Goal: Information Seeking & Learning: Learn about a topic

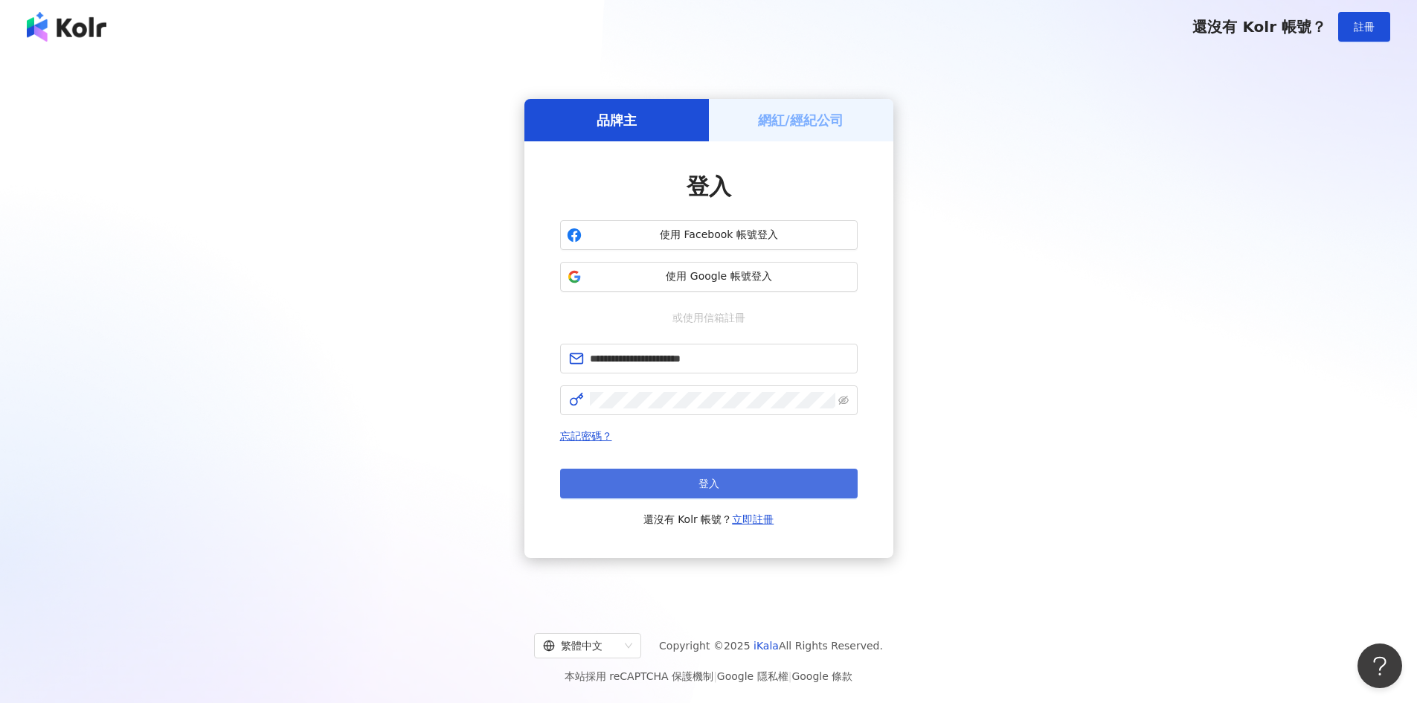
click at [726, 476] on button "登入" at bounding box center [709, 484] width 298 height 30
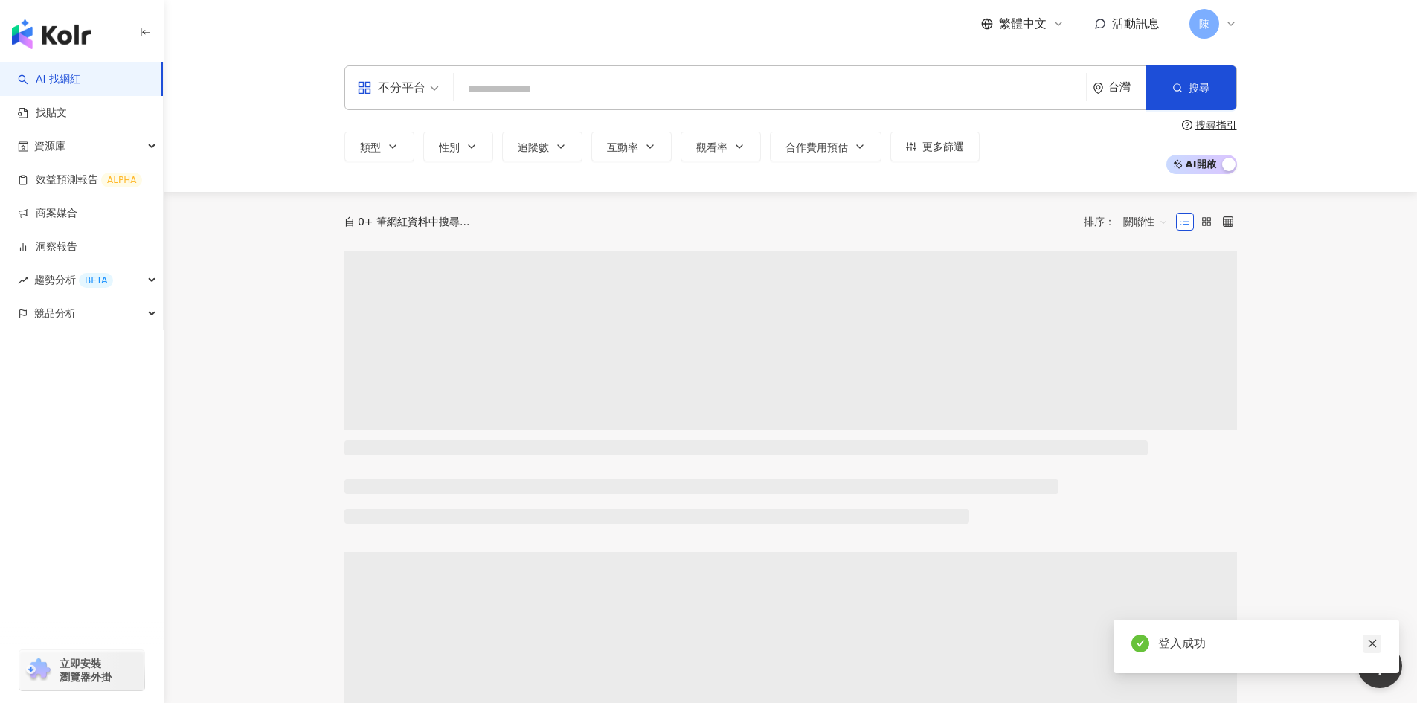
click at [1368, 641] on icon "close" at bounding box center [1372, 643] width 10 height 10
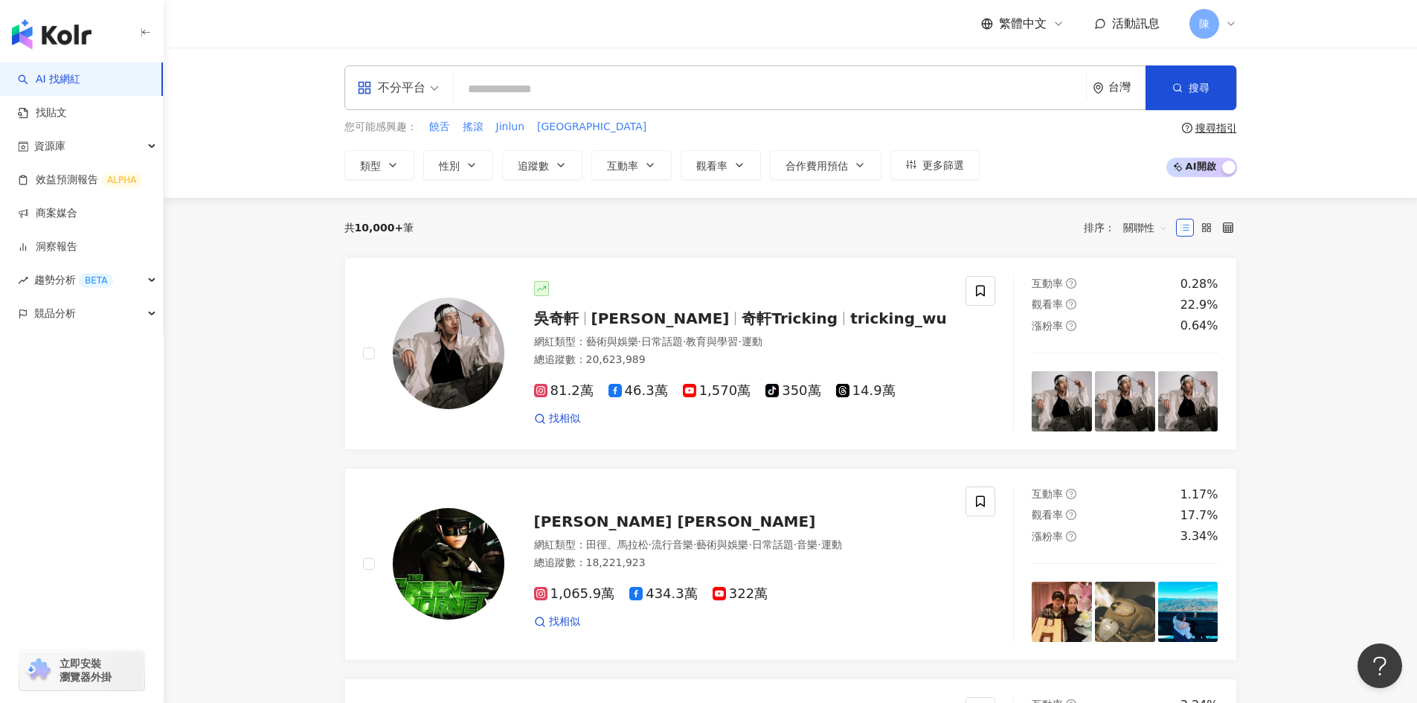
click at [506, 78] on input "search" at bounding box center [770, 89] width 620 height 28
click at [659, 89] on input "search" at bounding box center [770, 89] width 620 height 28
paste input "**********"
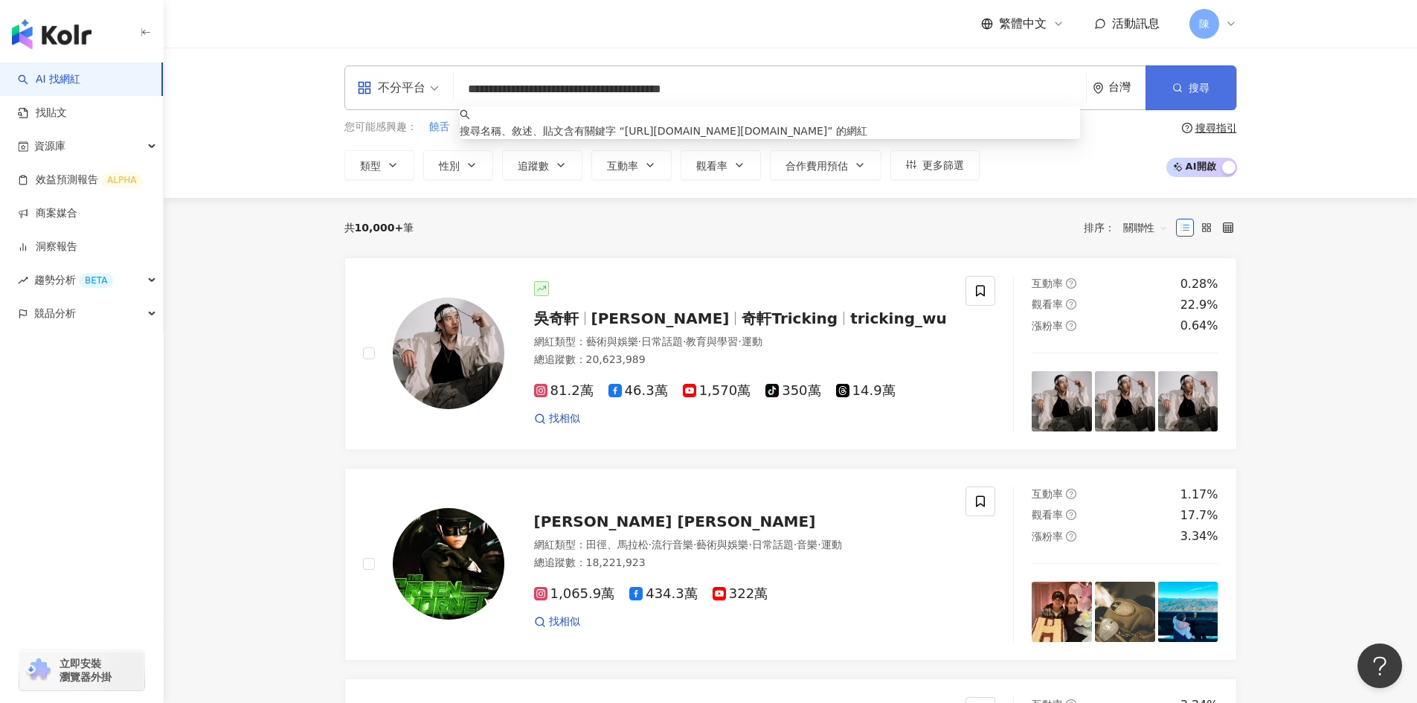
type input "**********"
click at [1209, 91] on button "搜尋" at bounding box center [1191, 87] width 91 height 45
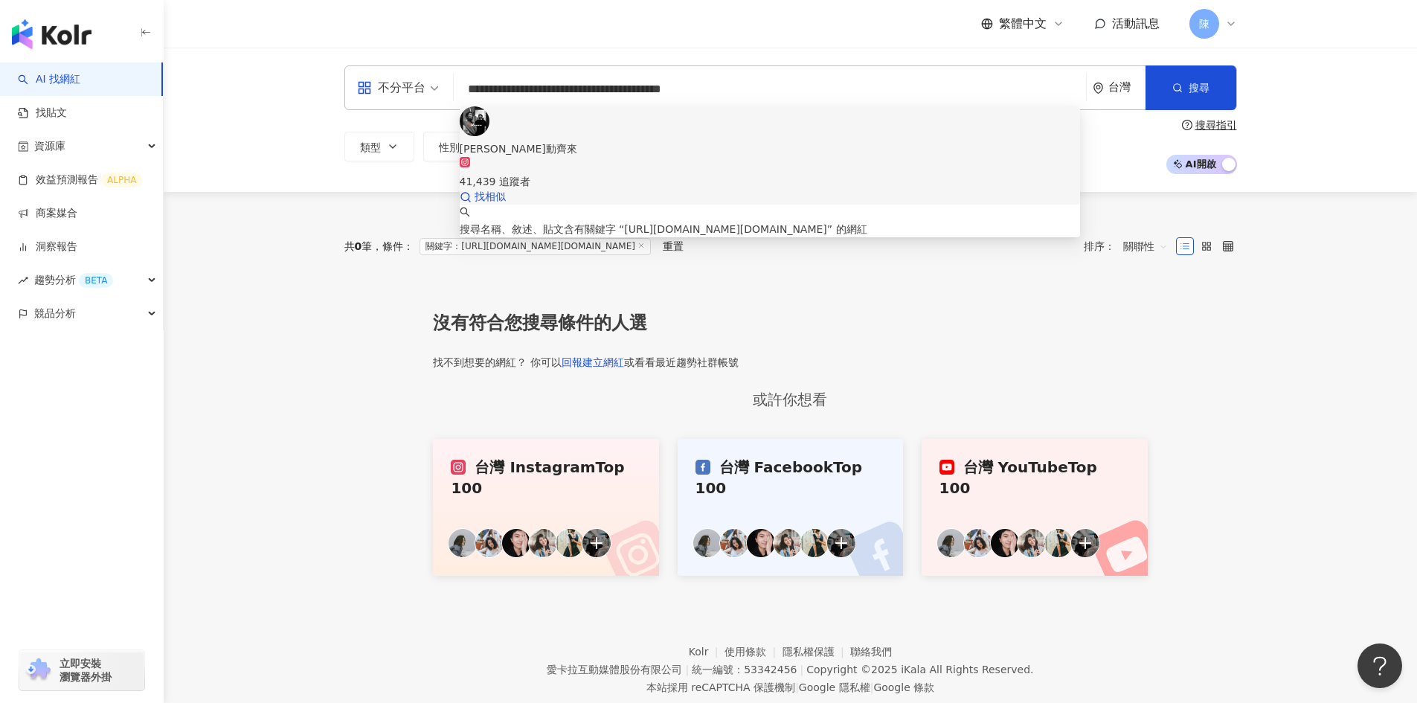
click at [544, 141] on div "[PERSON_NAME]動齊來" at bounding box center [770, 149] width 620 height 16
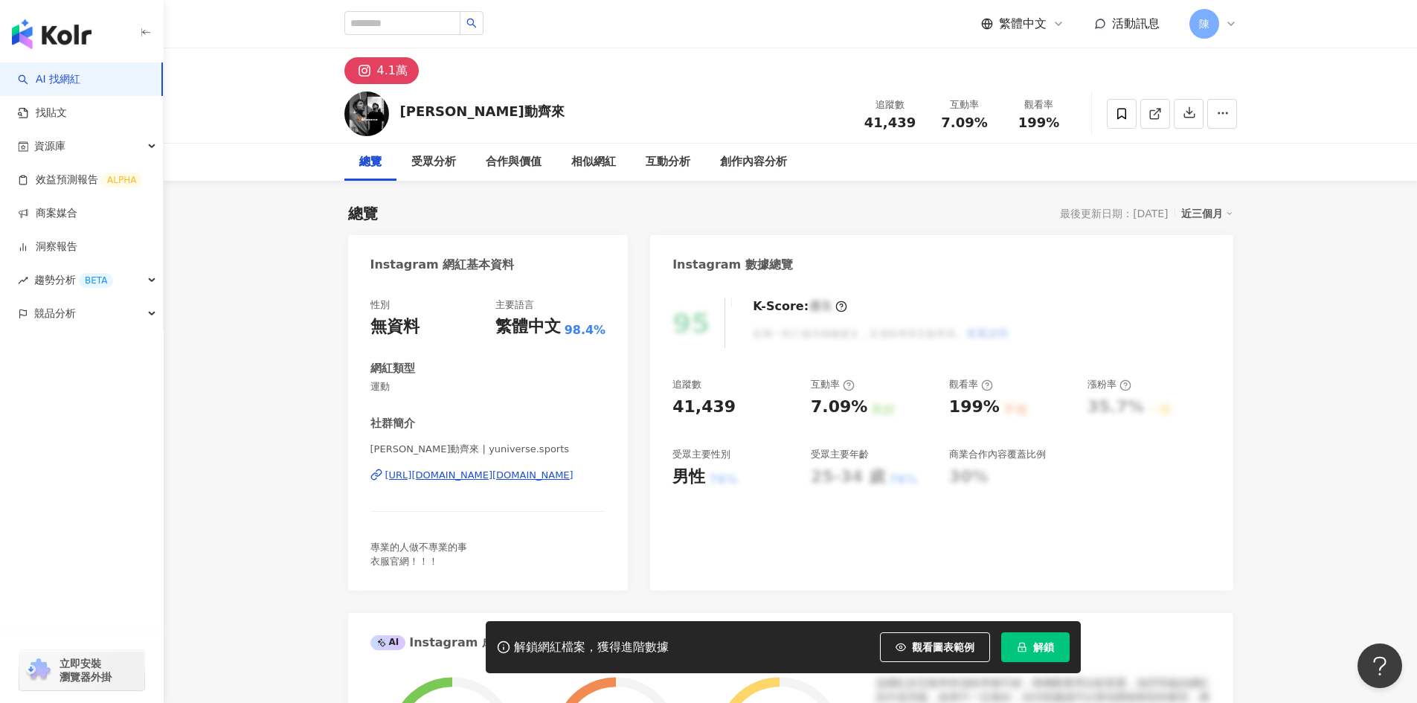
click at [1043, 650] on span "解鎖" at bounding box center [1043, 647] width 21 height 12
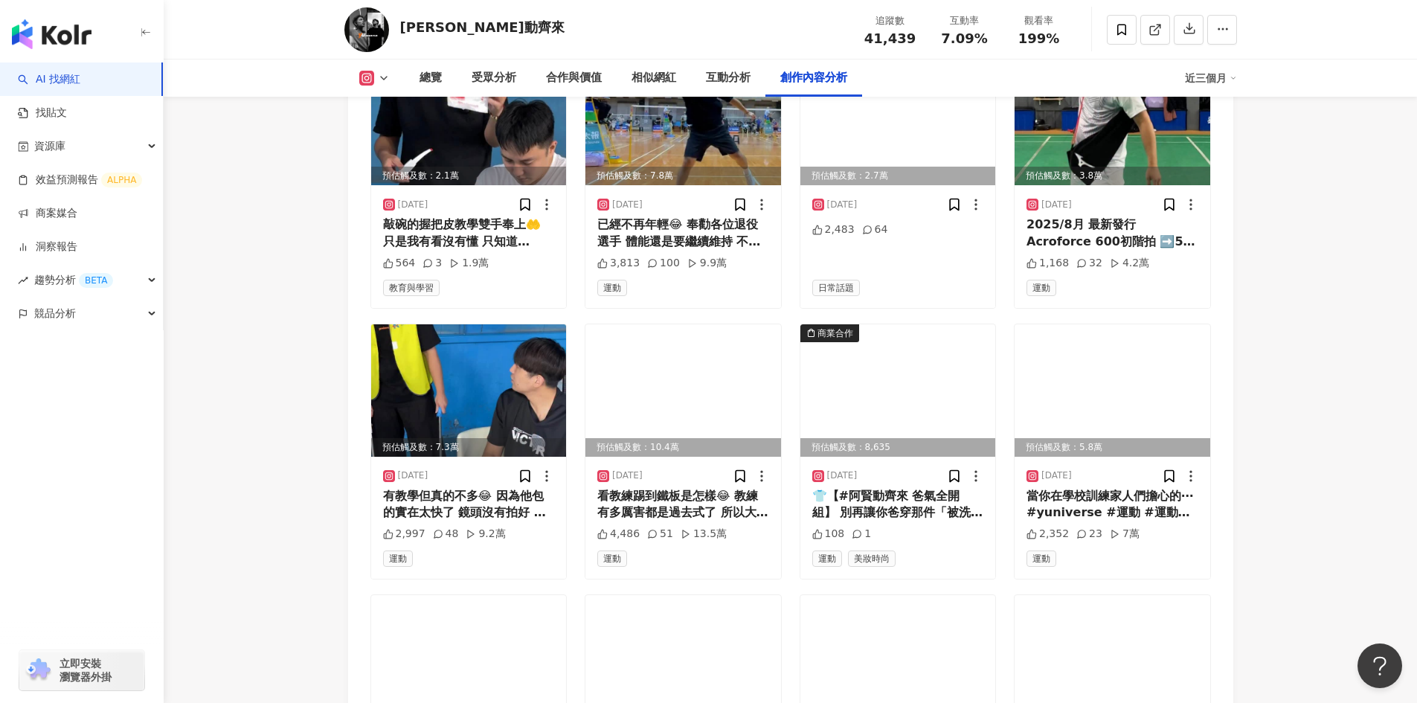
scroll to position [4835, 0]
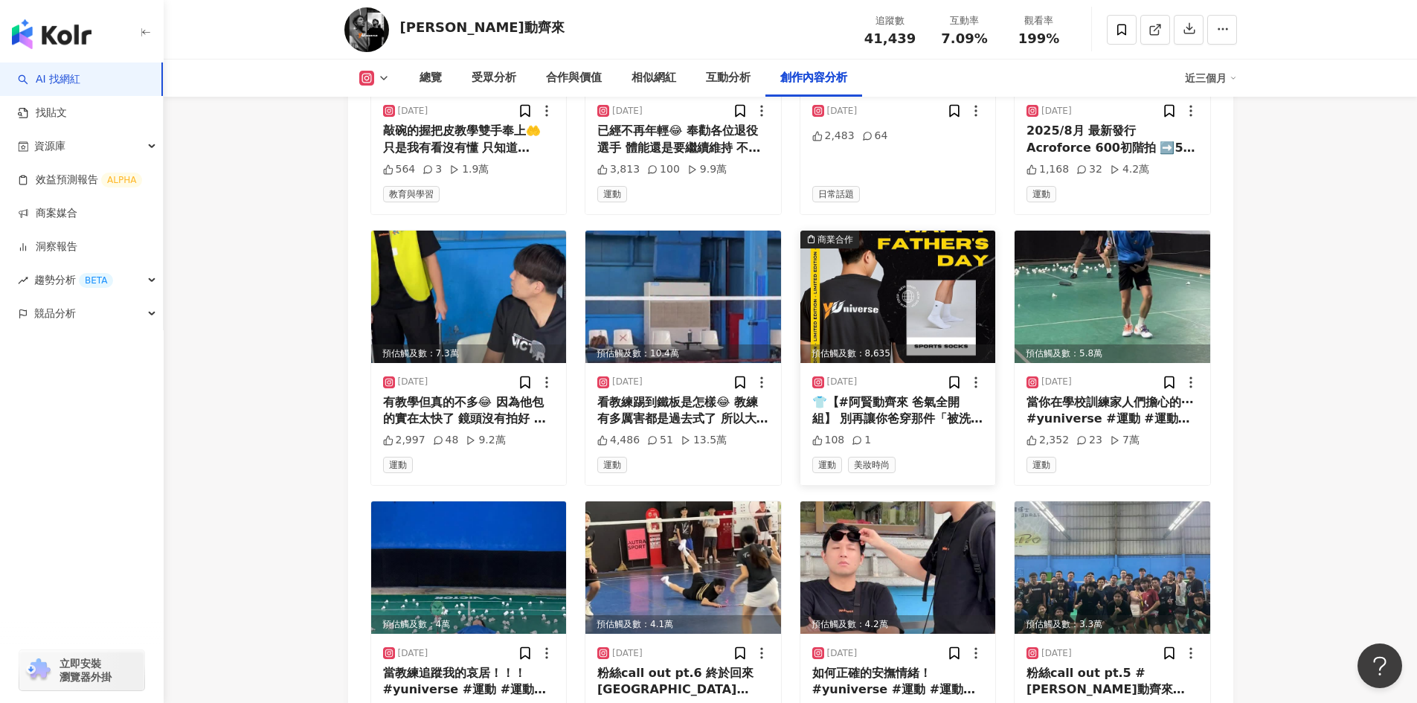
drag, startPoint x: 925, startPoint y: 336, endPoint x: 859, endPoint y: 375, distance: 76.7
drag, startPoint x: 859, startPoint y: 375, endPoint x: 1302, endPoint y: 280, distance: 452.7
click at [906, 344] on div "預估觸及數：8,635" at bounding box center [898, 353] width 196 height 19
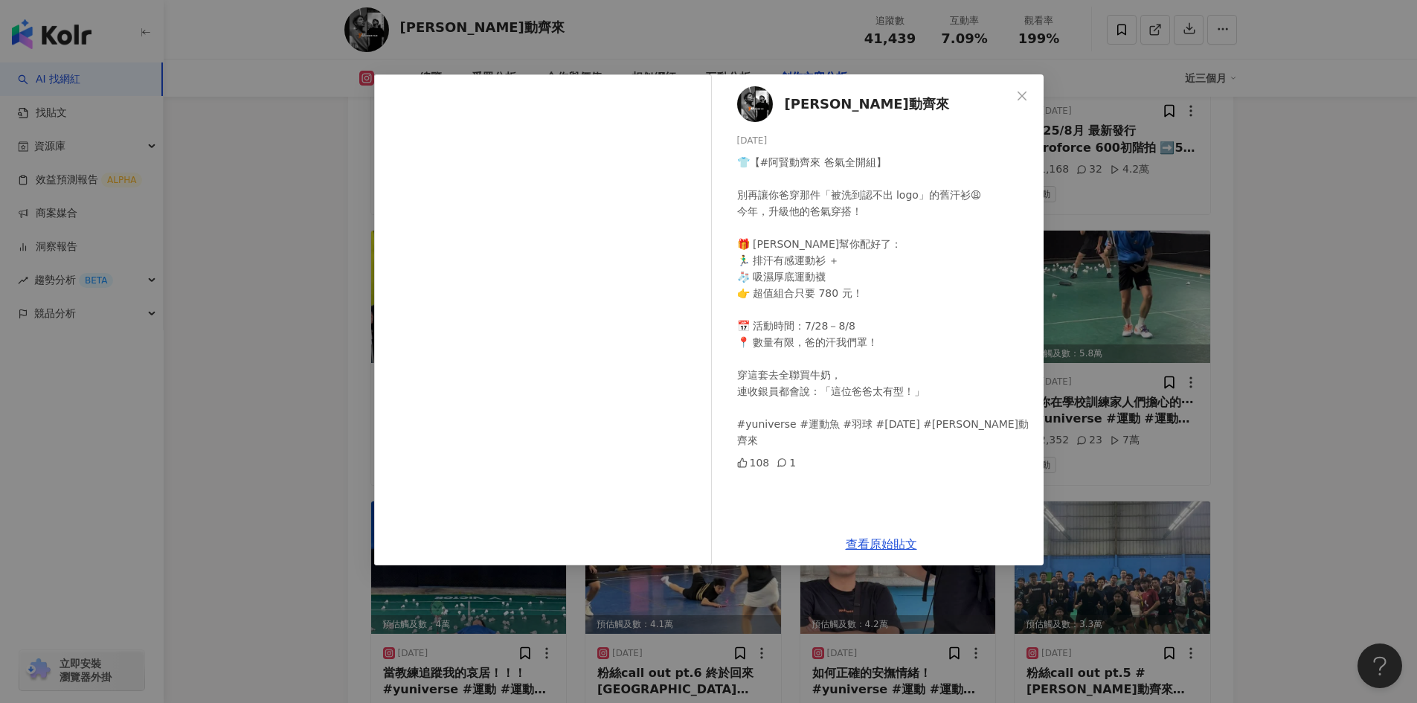
click at [1020, 91] on icon "close" at bounding box center [1022, 96] width 12 height 12
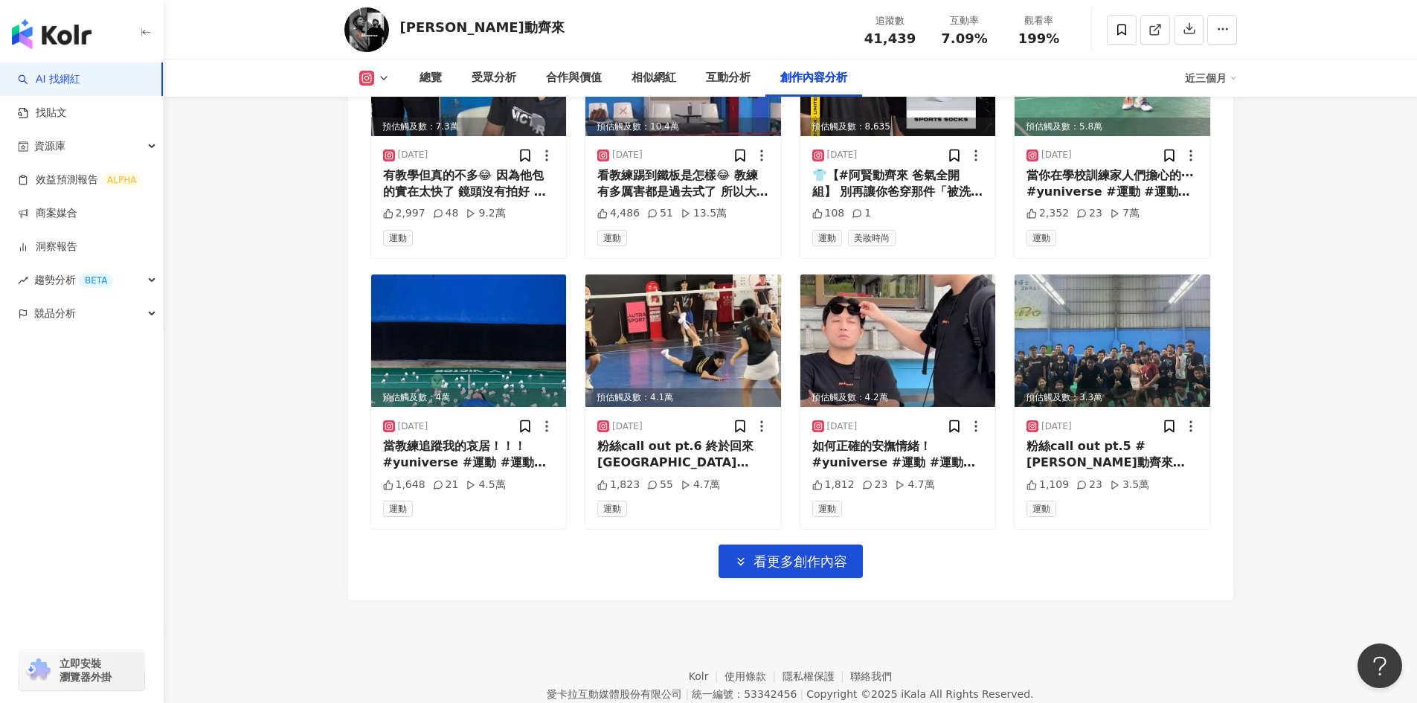
scroll to position [5086, 0]
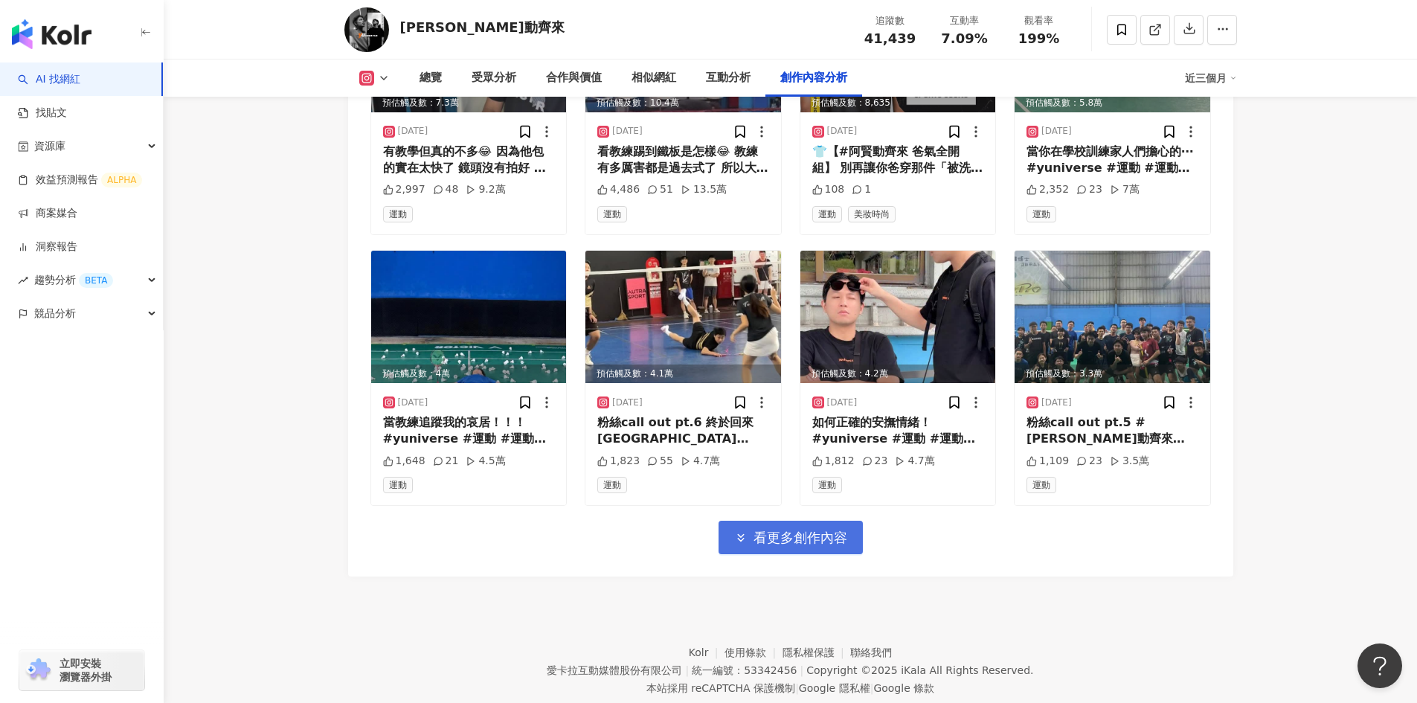
click at [763, 530] on span "看更多創作內容" at bounding box center [801, 538] width 94 height 16
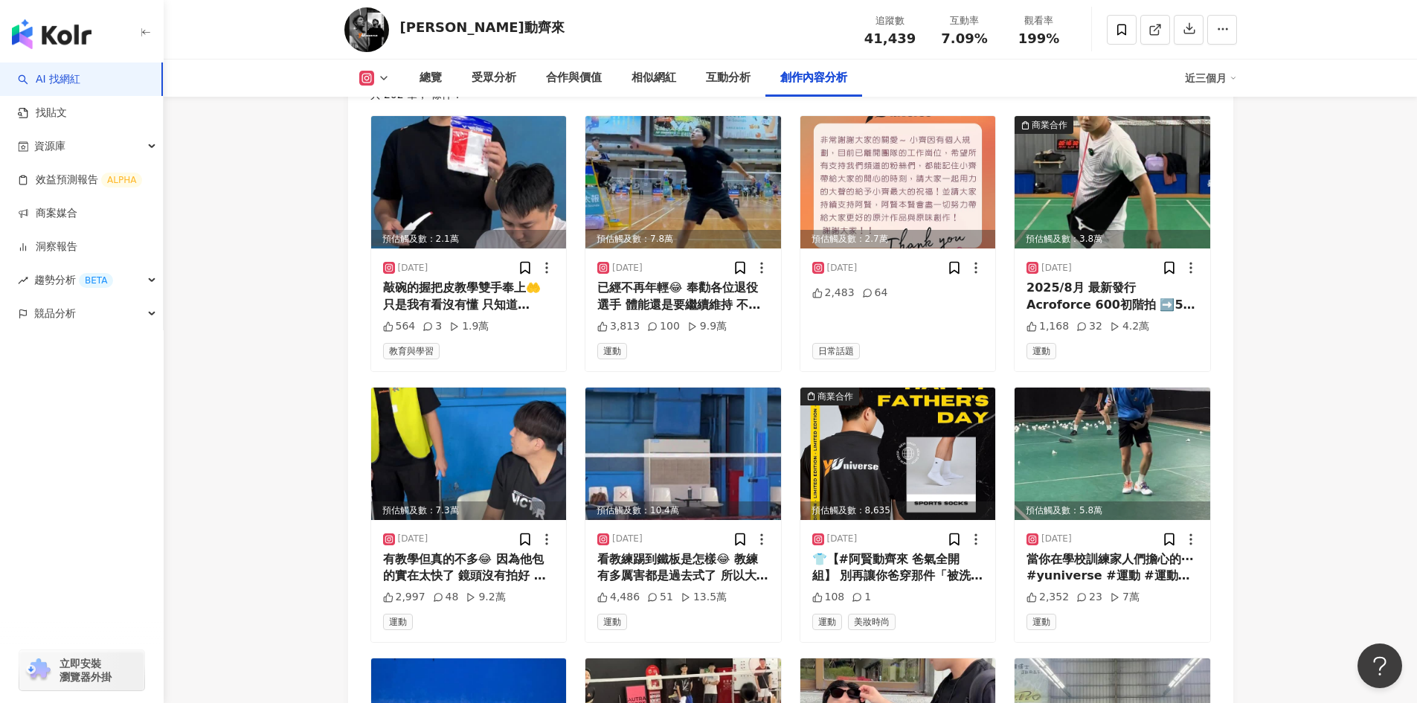
scroll to position [4709, 0]
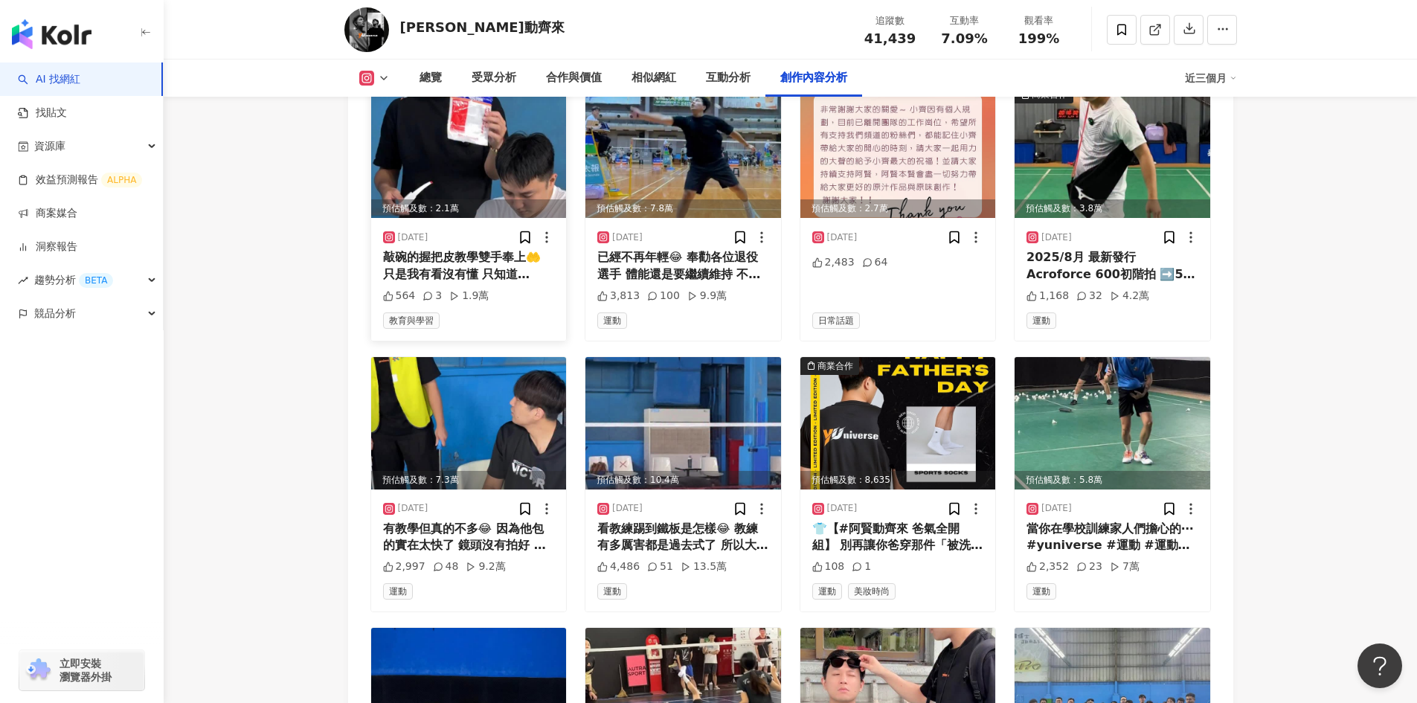
click at [457, 249] on div "敲碗的握把皮教學雙手奉上🤲 只是我有看沒有懂 只知道GR233好用 就這樣🤣 #yuniverse #運動 #運動魚 #羽球" at bounding box center [469, 265] width 172 height 33
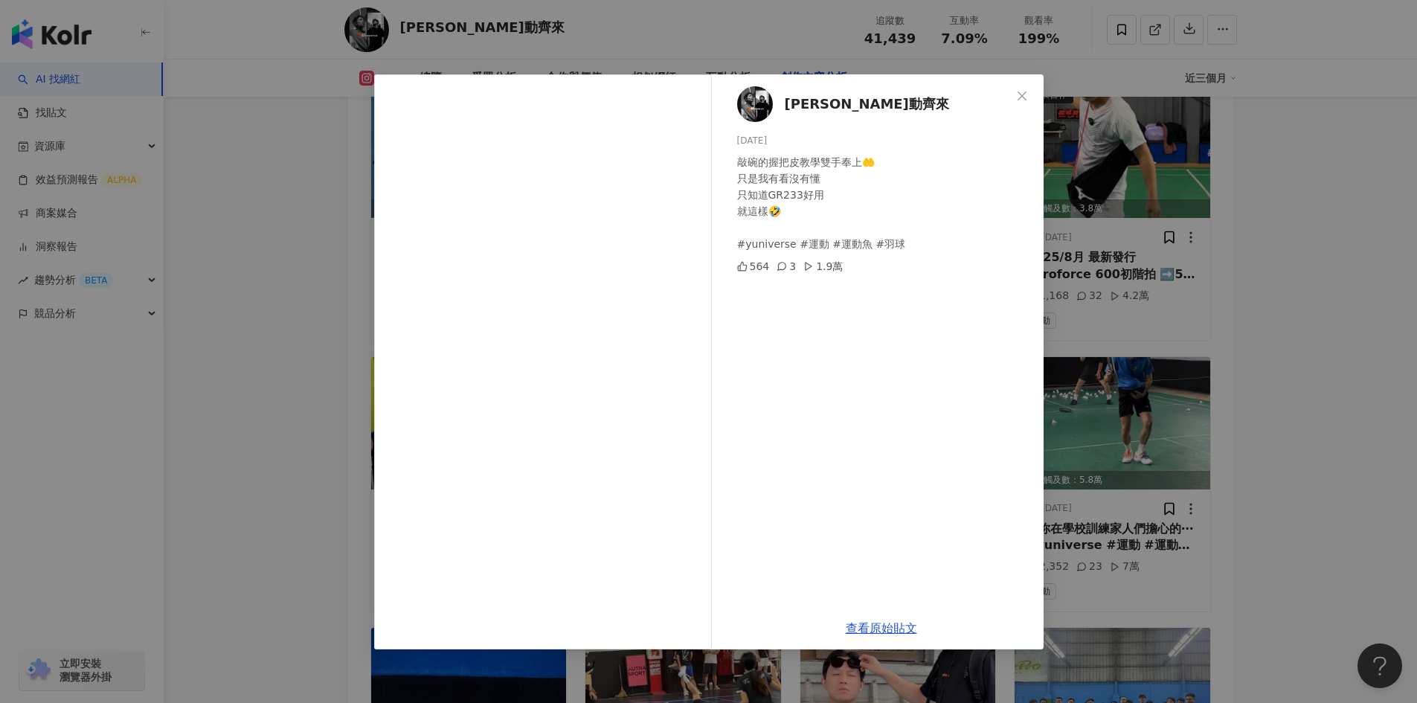
click at [1023, 94] on icon "close" at bounding box center [1022, 95] width 9 height 9
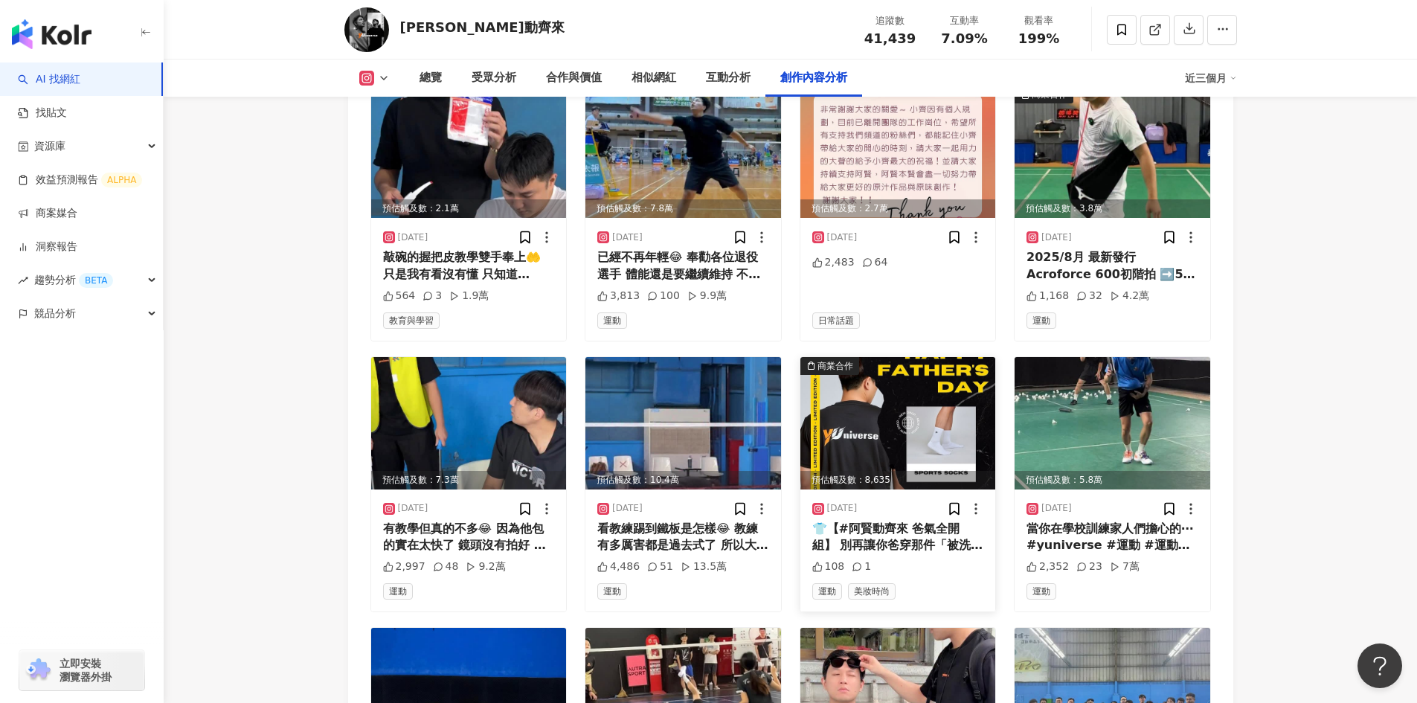
click at [870, 521] on div "👕【#阿賢動齊來 爸氣全開組】 別再讓你爸穿那件「被洗到認不出 logo」的舊汗衫😩 今年，升級他的爸氣穿搭！ 🎁 [PERSON_NAME]幫你配好了： 🏃…" at bounding box center [898, 537] width 172 height 33
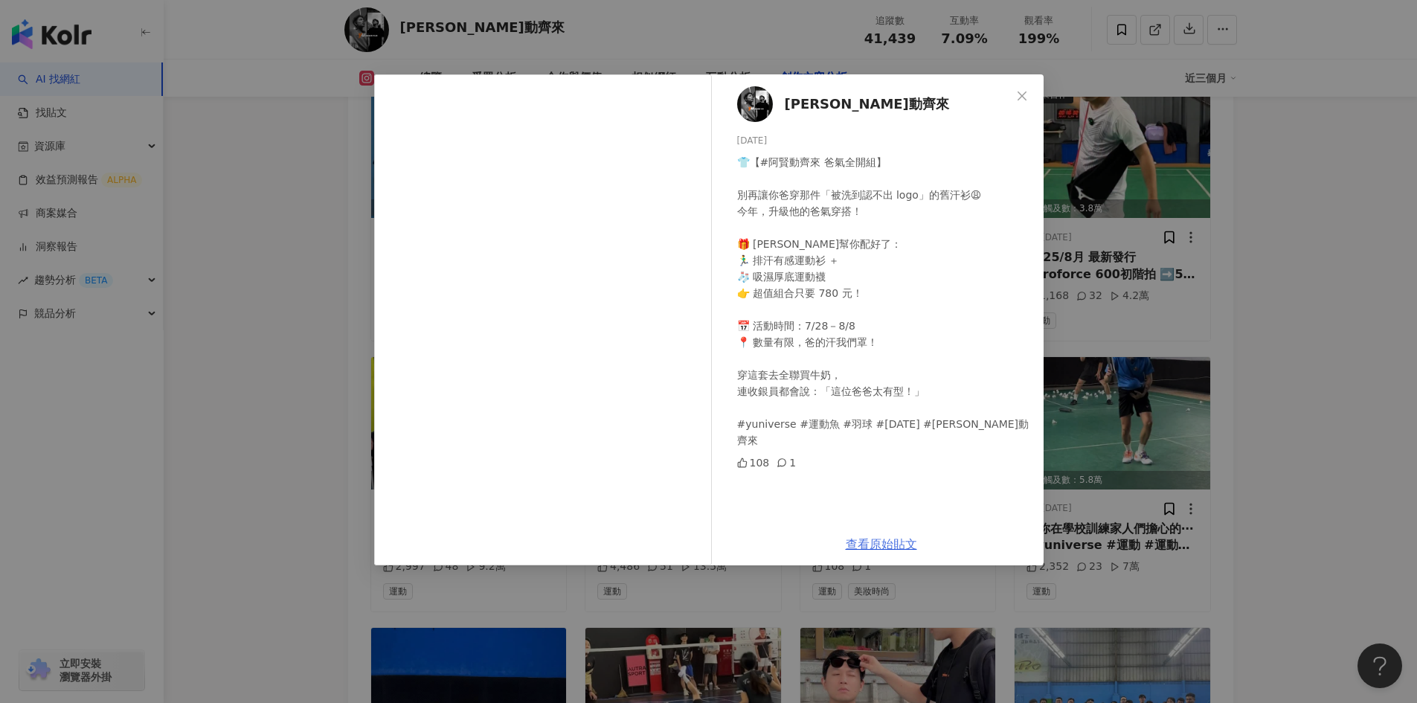
click at [884, 547] on link "查看原始貼文" at bounding box center [881, 544] width 71 height 14
drag, startPoint x: 1019, startPoint y: 96, endPoint x: 1012, endPoint y: 103, distance: 10.0
click at [1018, 96] on icon "close" at bounding box center [1022, 96] width 12 height 12
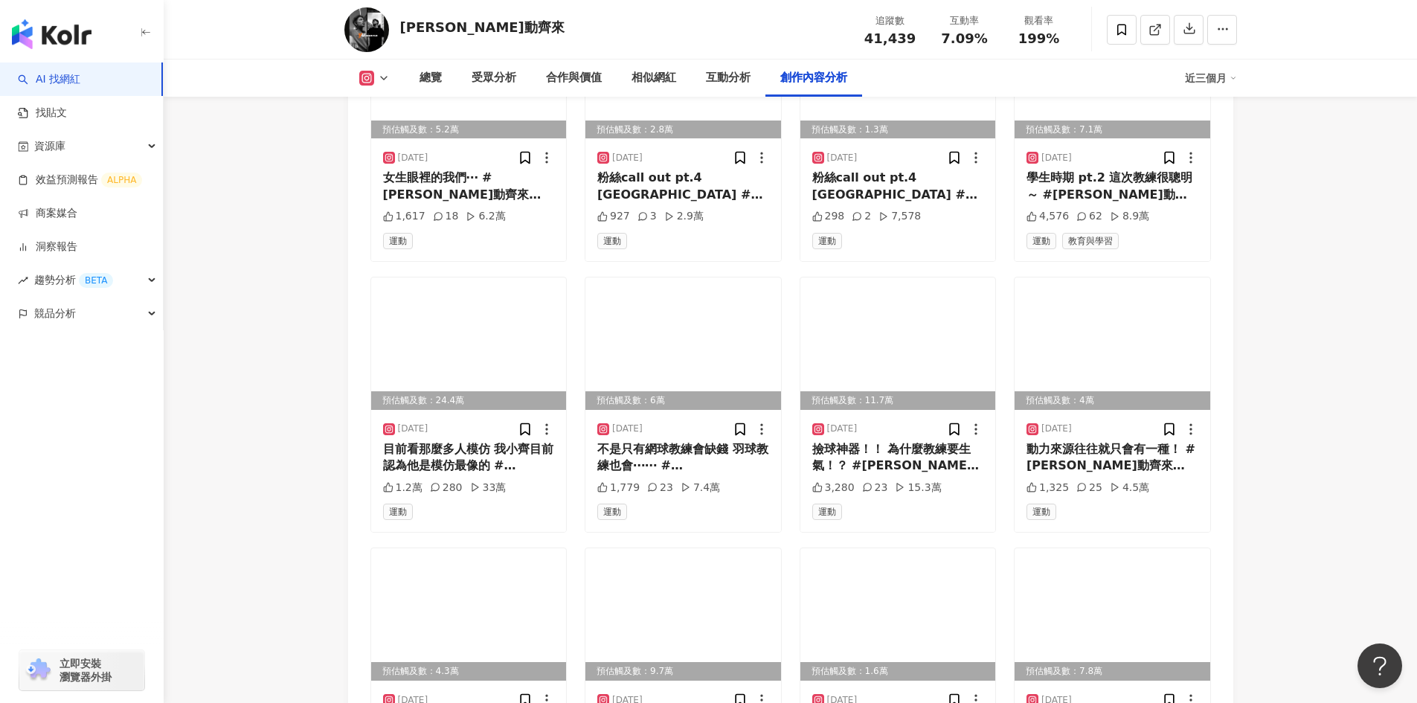
scroll to position [5899, 0]
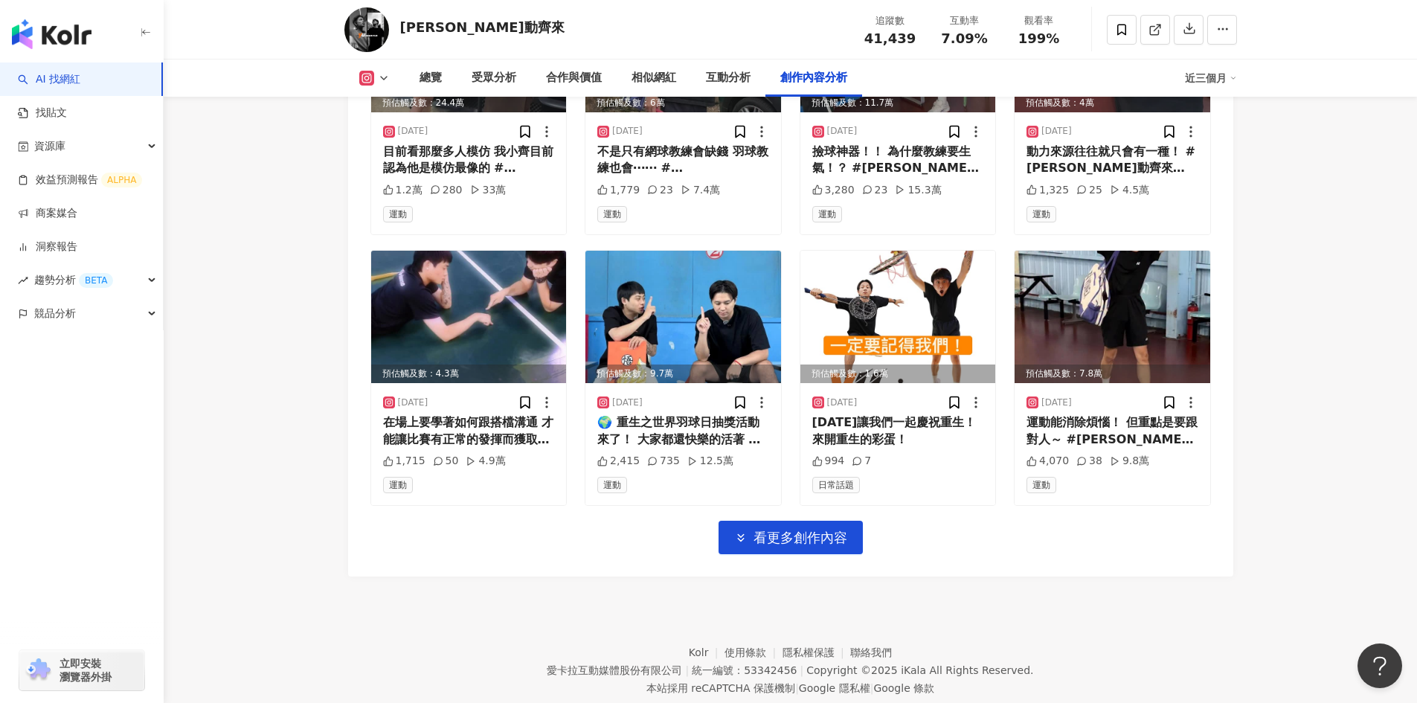
click at [810, 530] on span "看更多創作內容" at bounding box center [801, 538] width 94 height 16
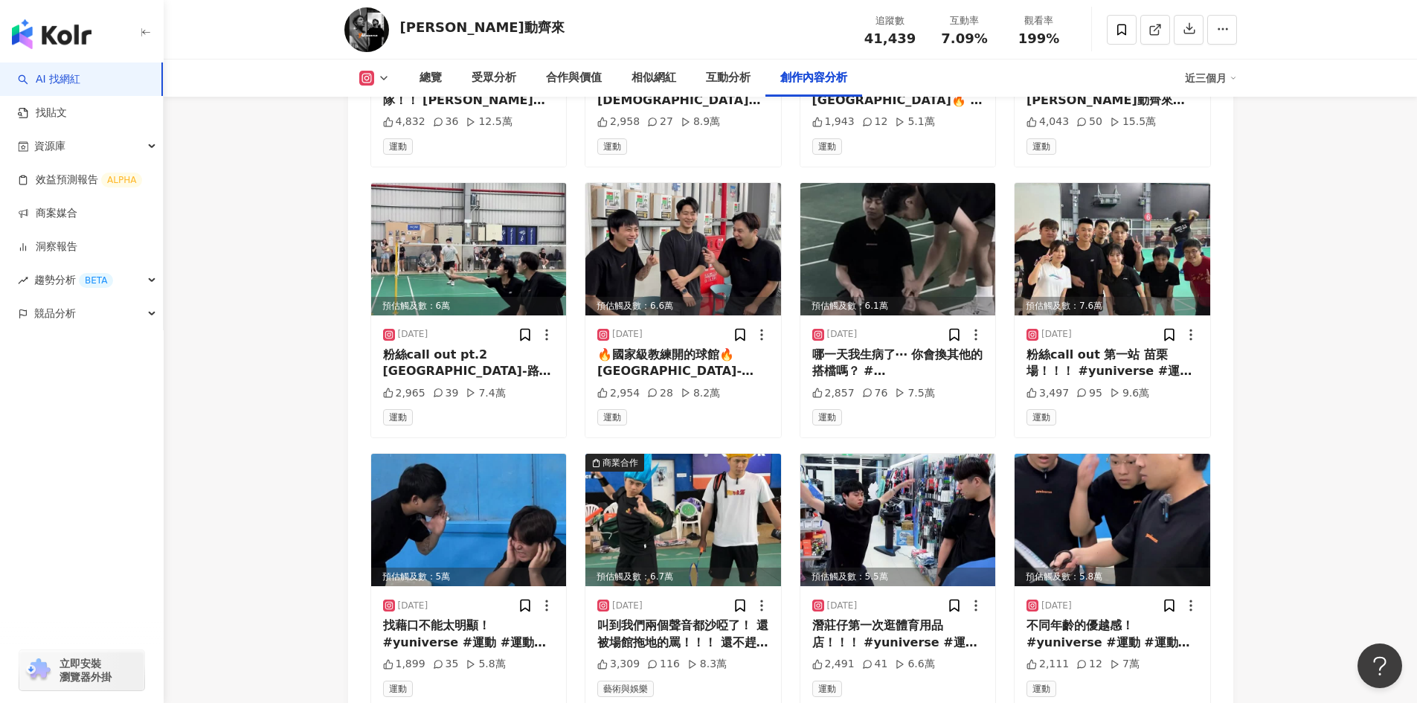
scroll to position [6712, 0]
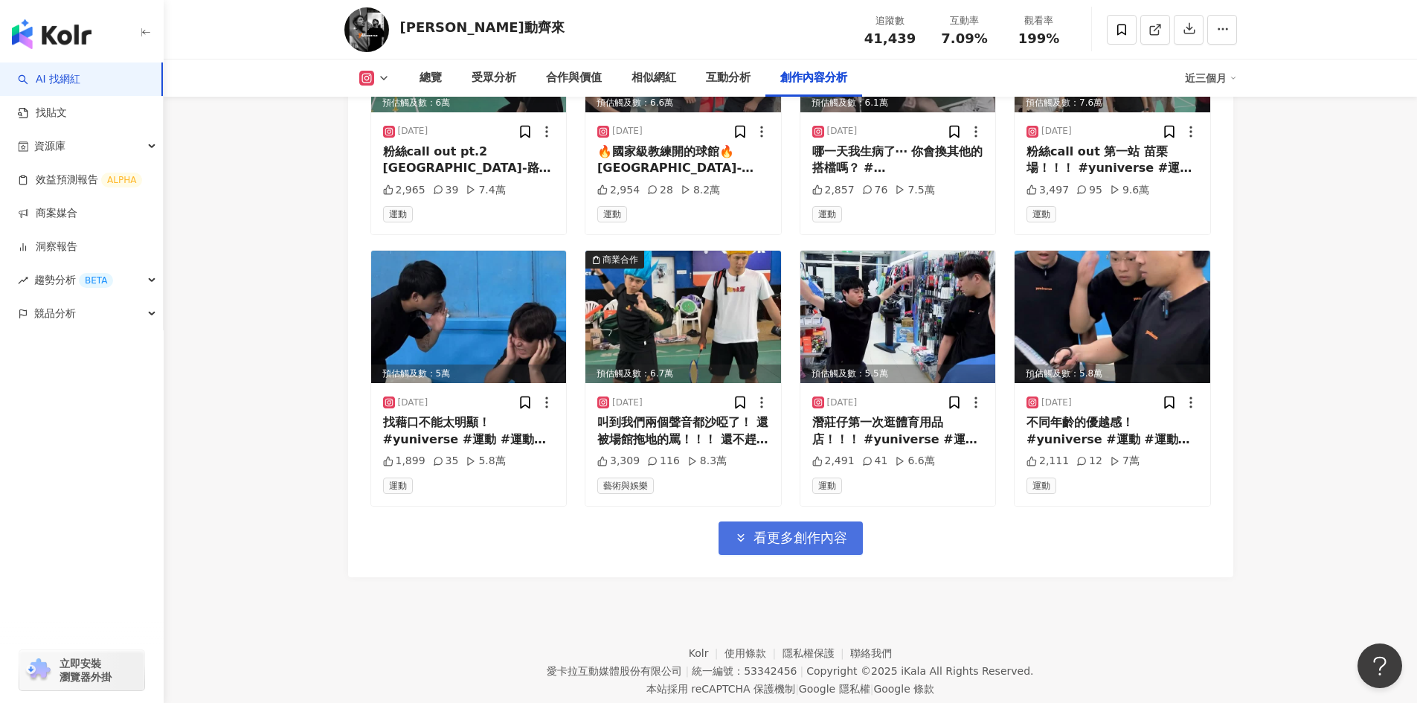
click at [801, 530] on span "看更多創作內容" at bounding box center [801, 538] width 94 height 16
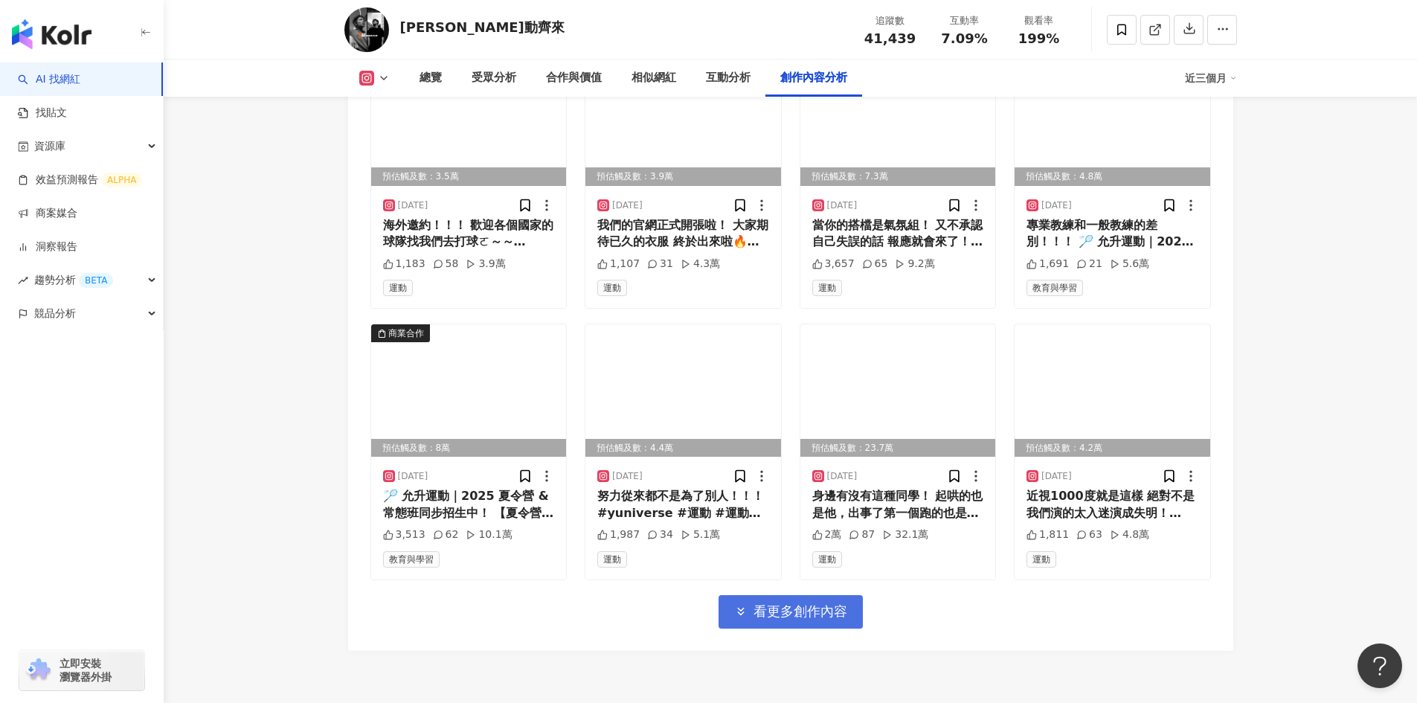
scroll to position [7525, 0]
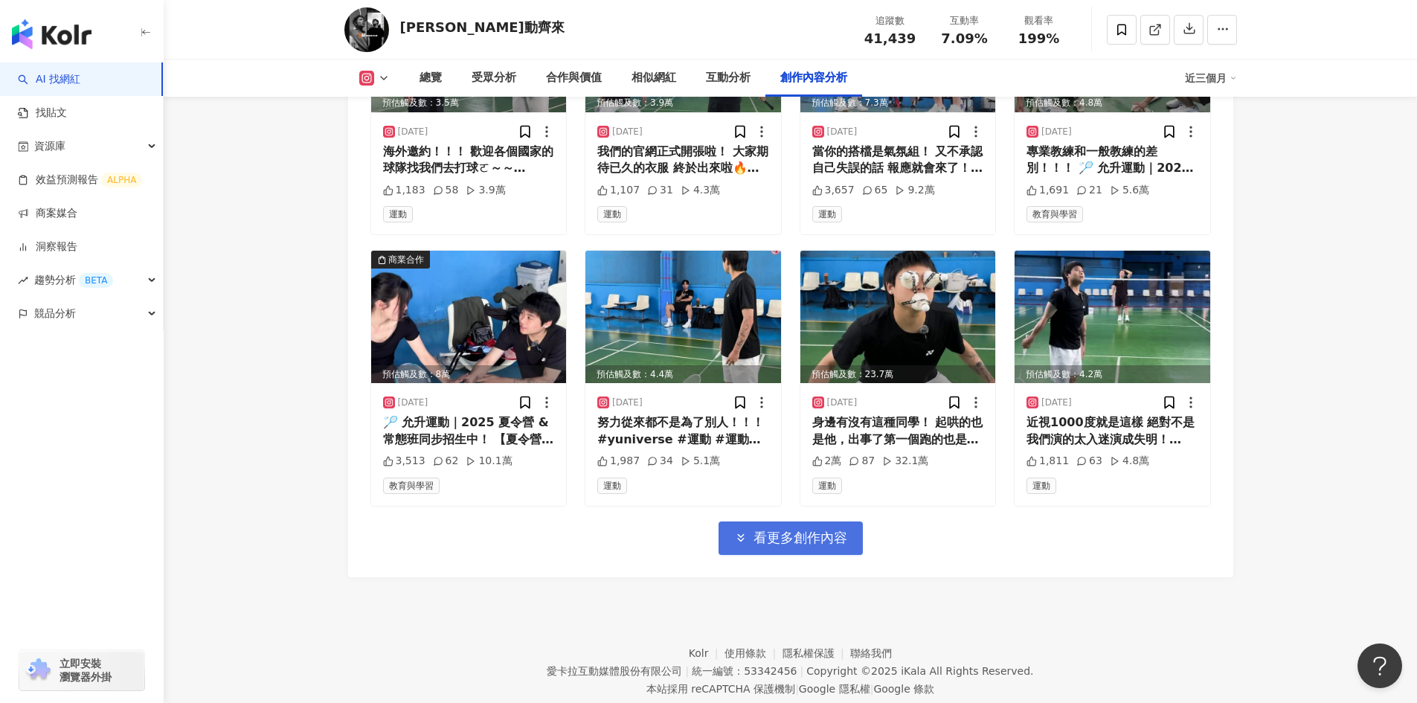
click at [801, 530] on span "看更多創作內容" at bounding box center [801, 538] width 94 height 16
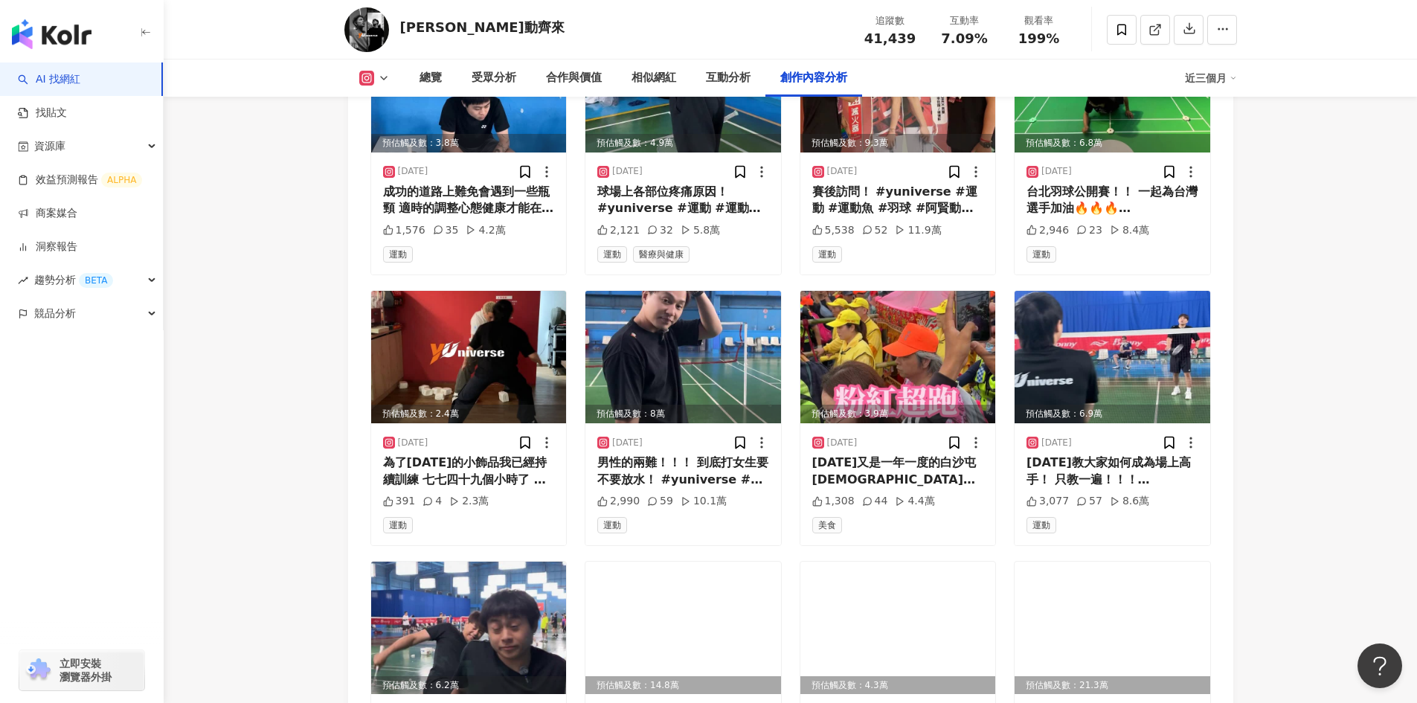
scroll to position [8269, 0]
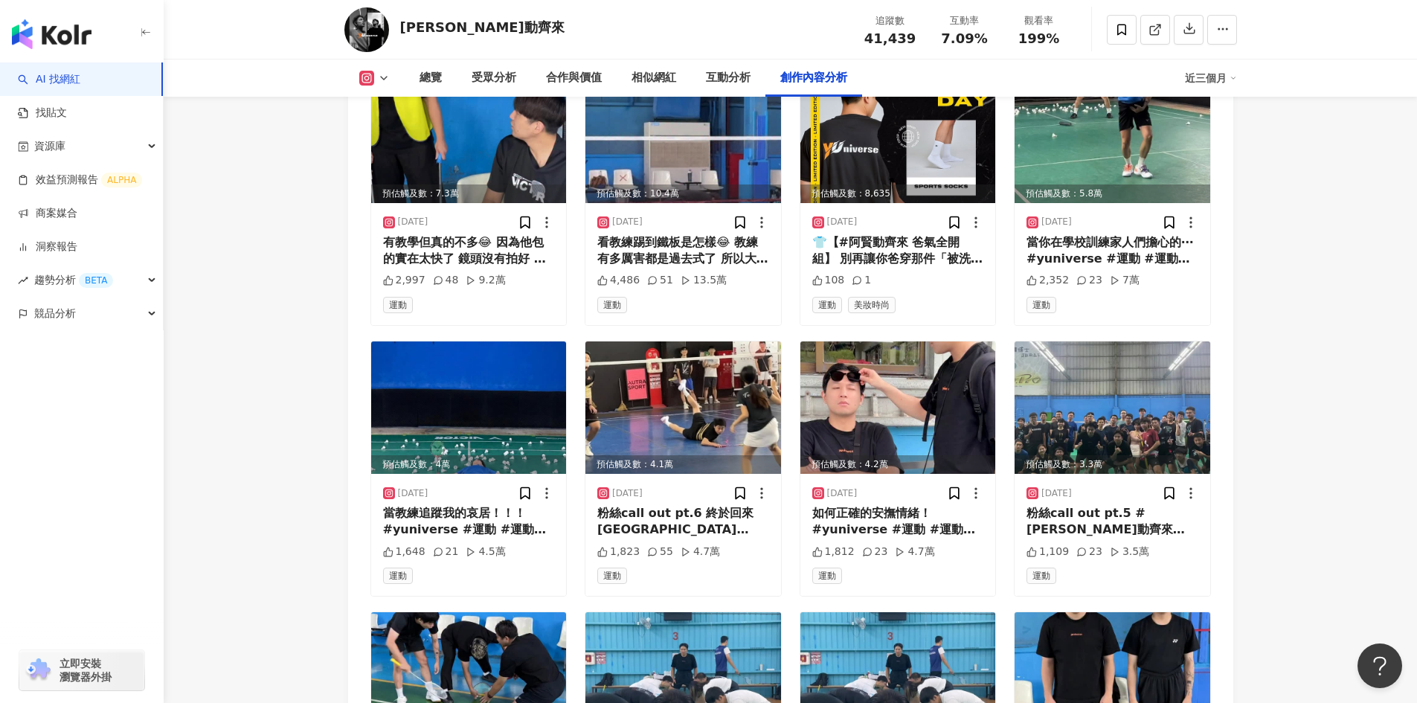
scroll to position [4996, 0]
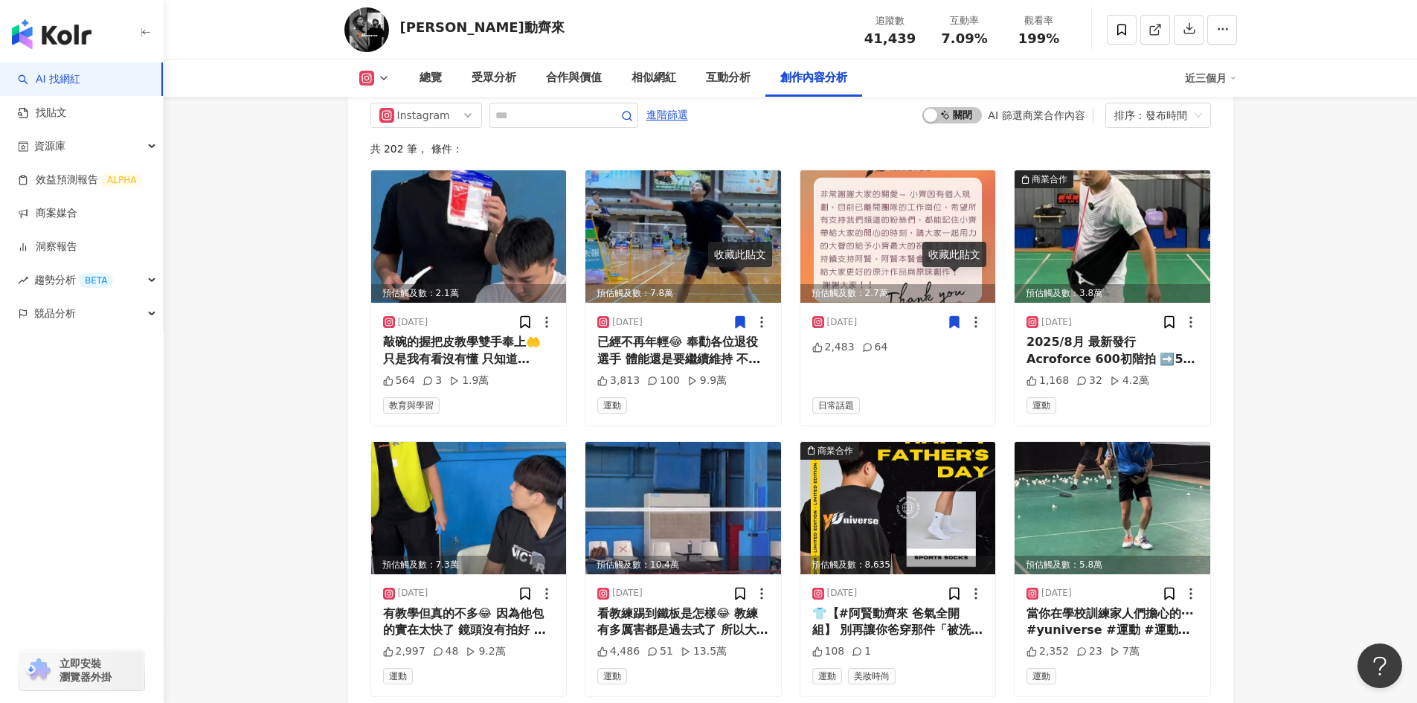
scroll to position [5070, 0]
